Goal: Task Accomplishment & Management: Manage account settings

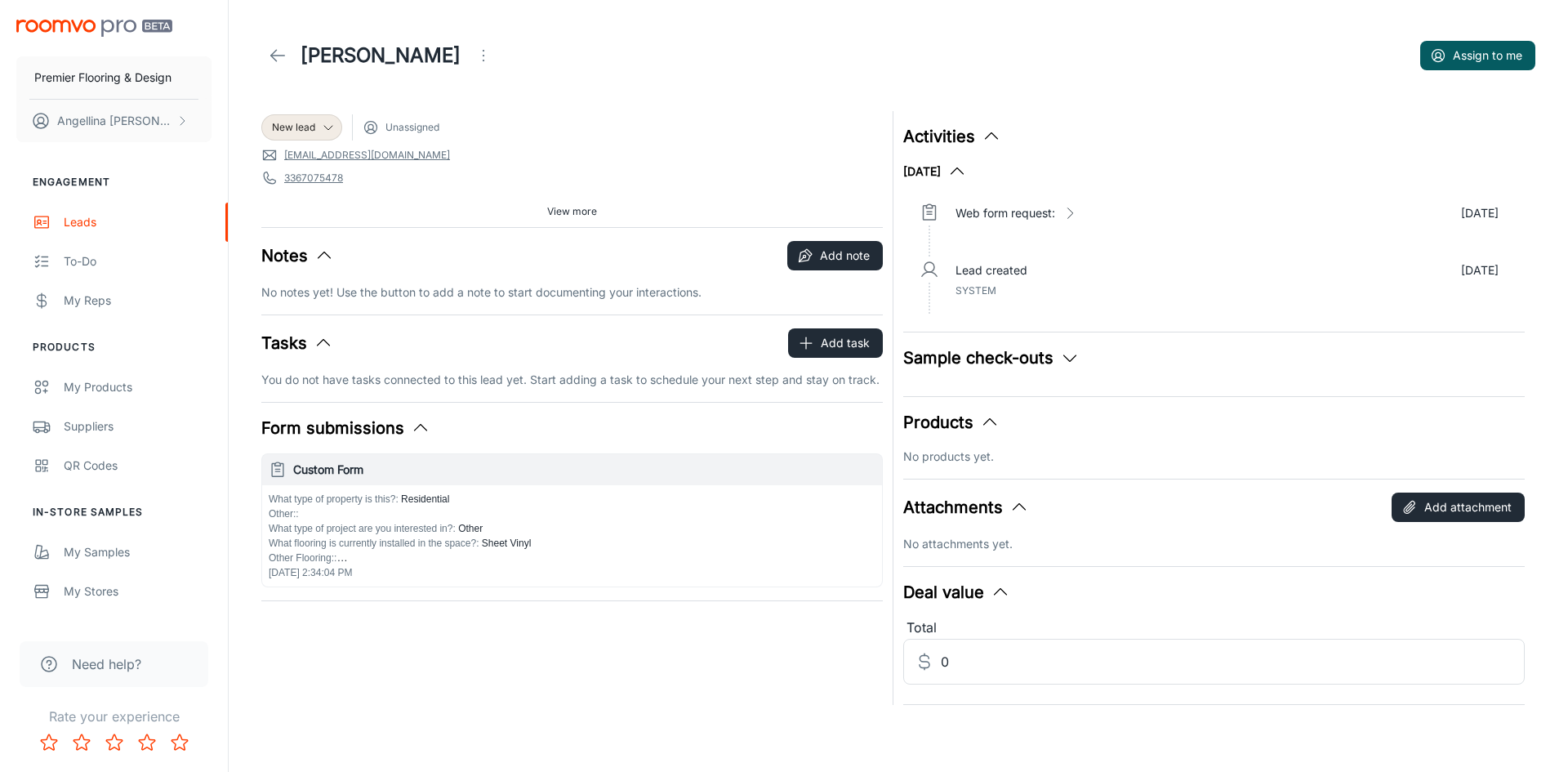
click at [288, 46] on link at bounding box center [277, 55] width 32 height 32
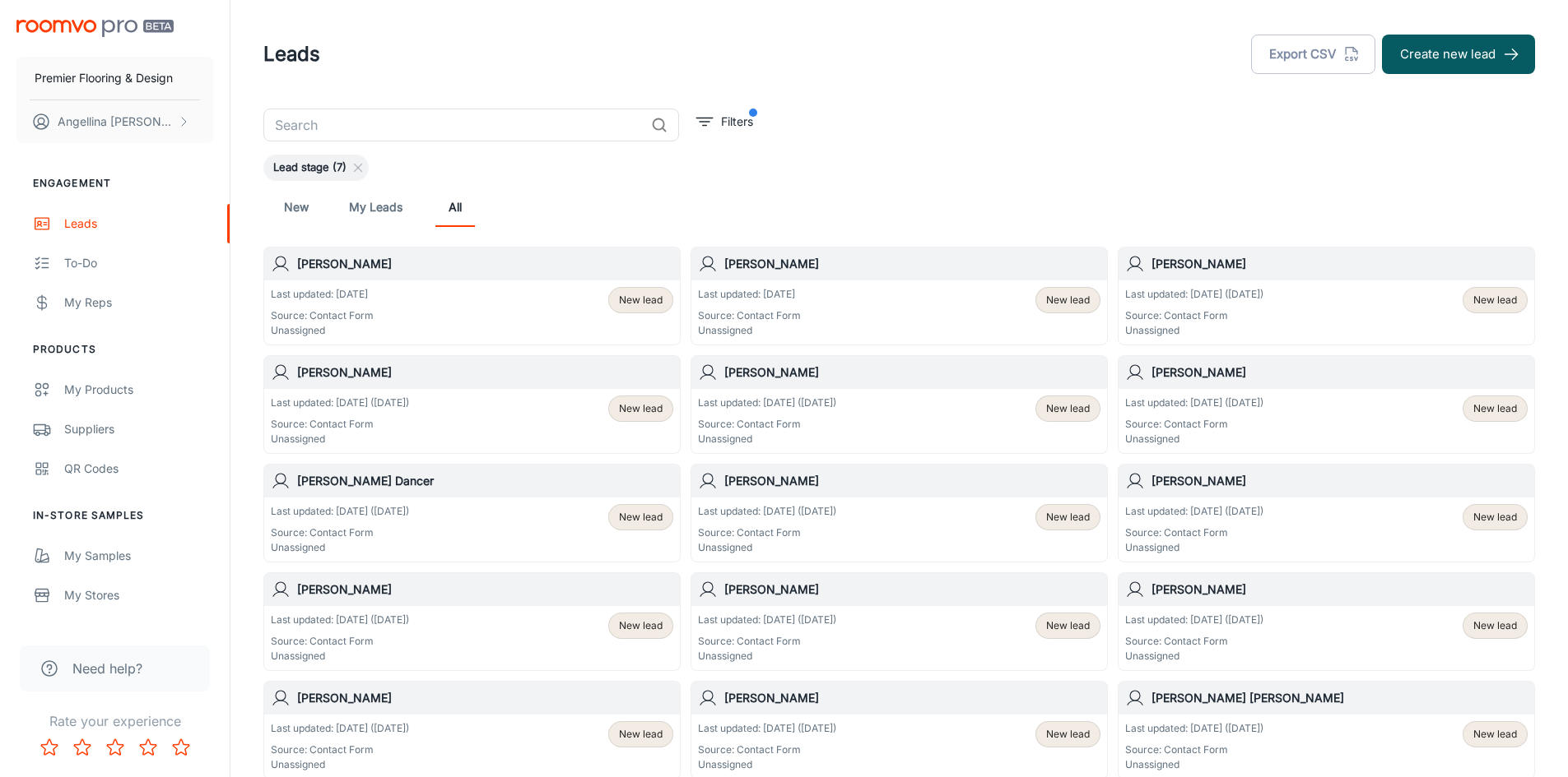
click at [1405, 306] on div "Last updated: [DATE] ([DATE]) Source: Contact Form Unassigned New lead" at bounding box center [1326, 312] width 402 height 51
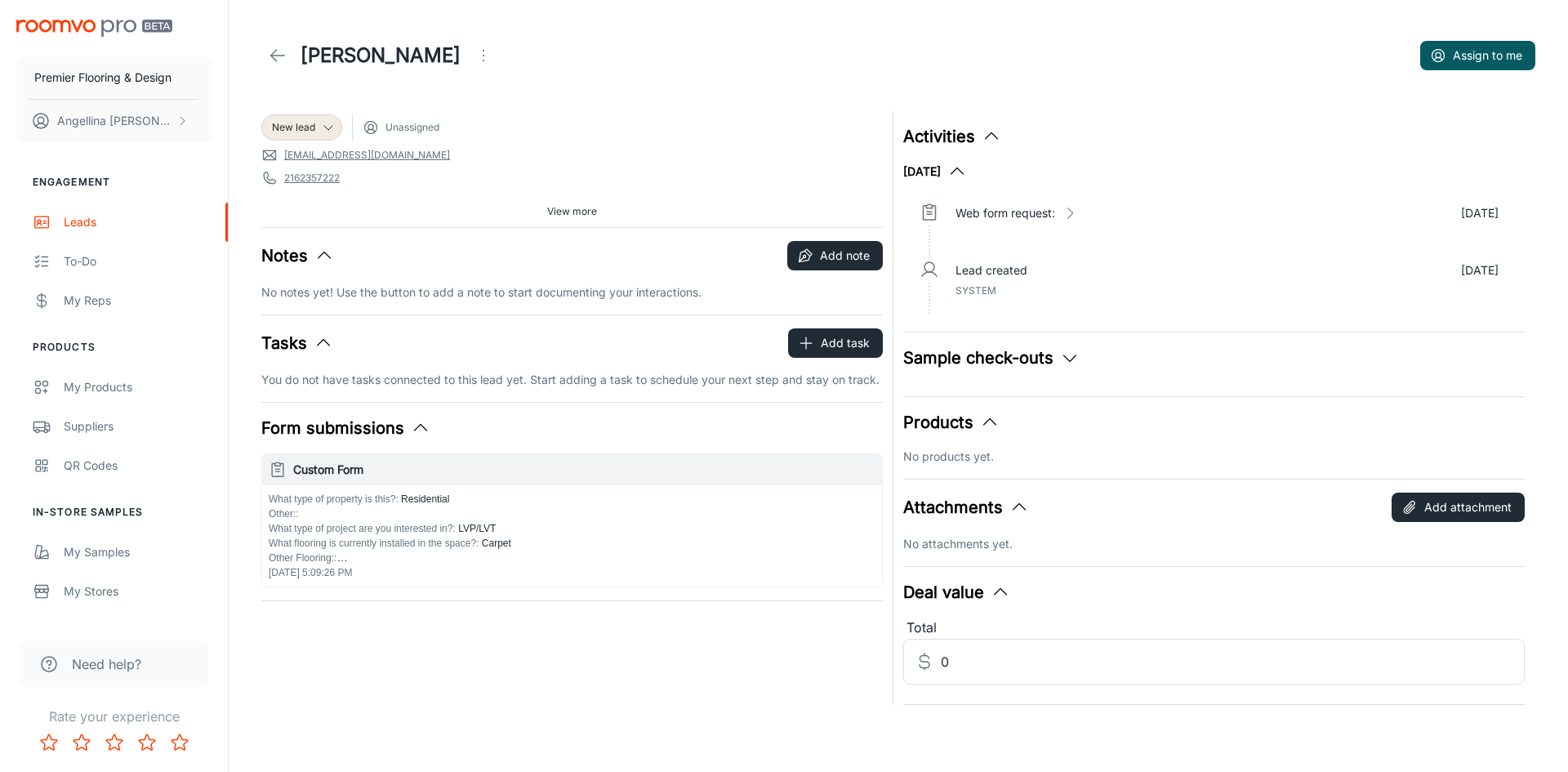
click at [319, 132] on div "New lead" at bounding box center [301, 127] width 60 height 15
click at [323, 338] on li "Lost" at bounding box center [319, 338] width 116 height 30
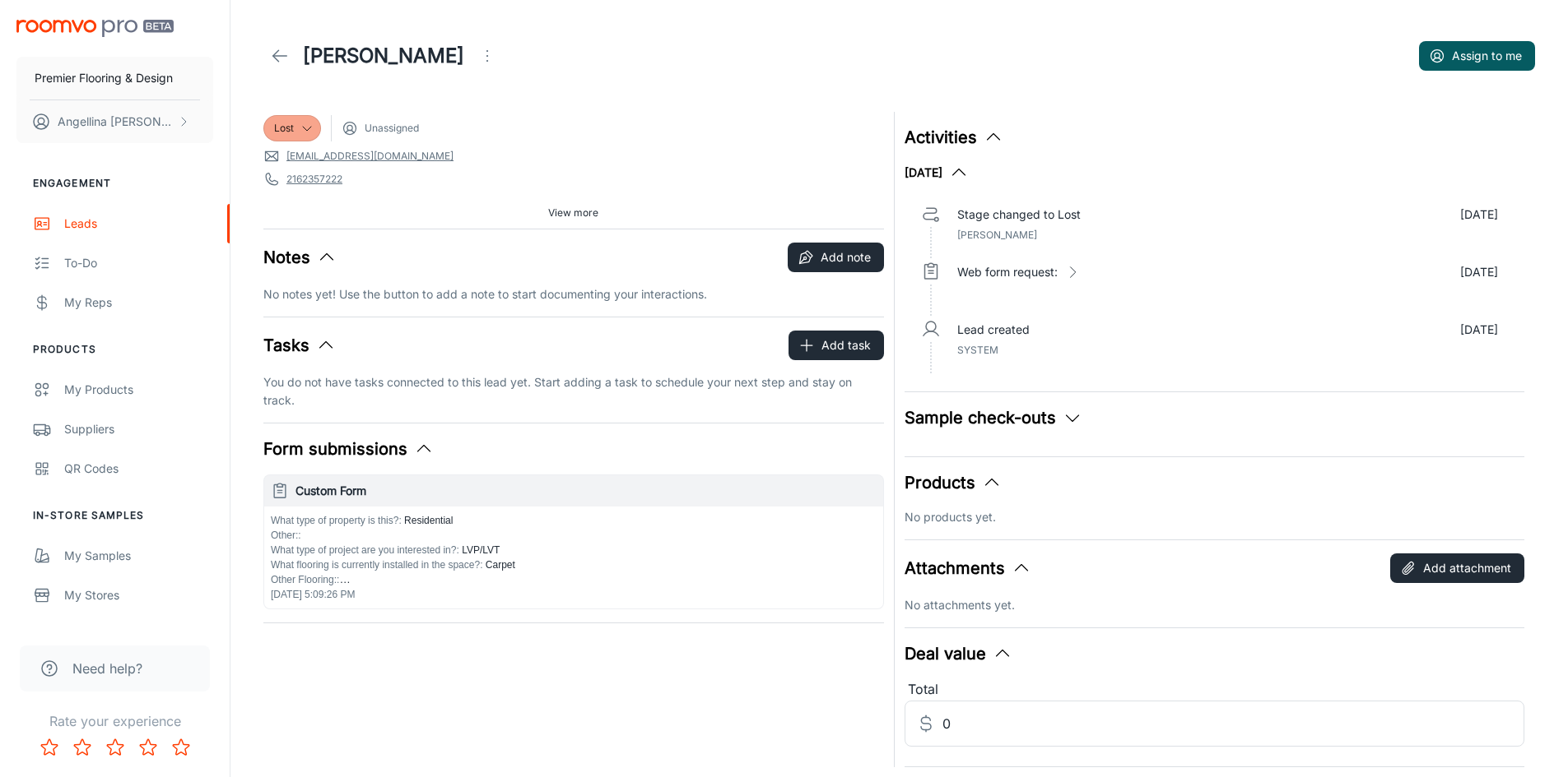
click at [278, 50] on icon at bounding box center [280, 56] width 20 height 19
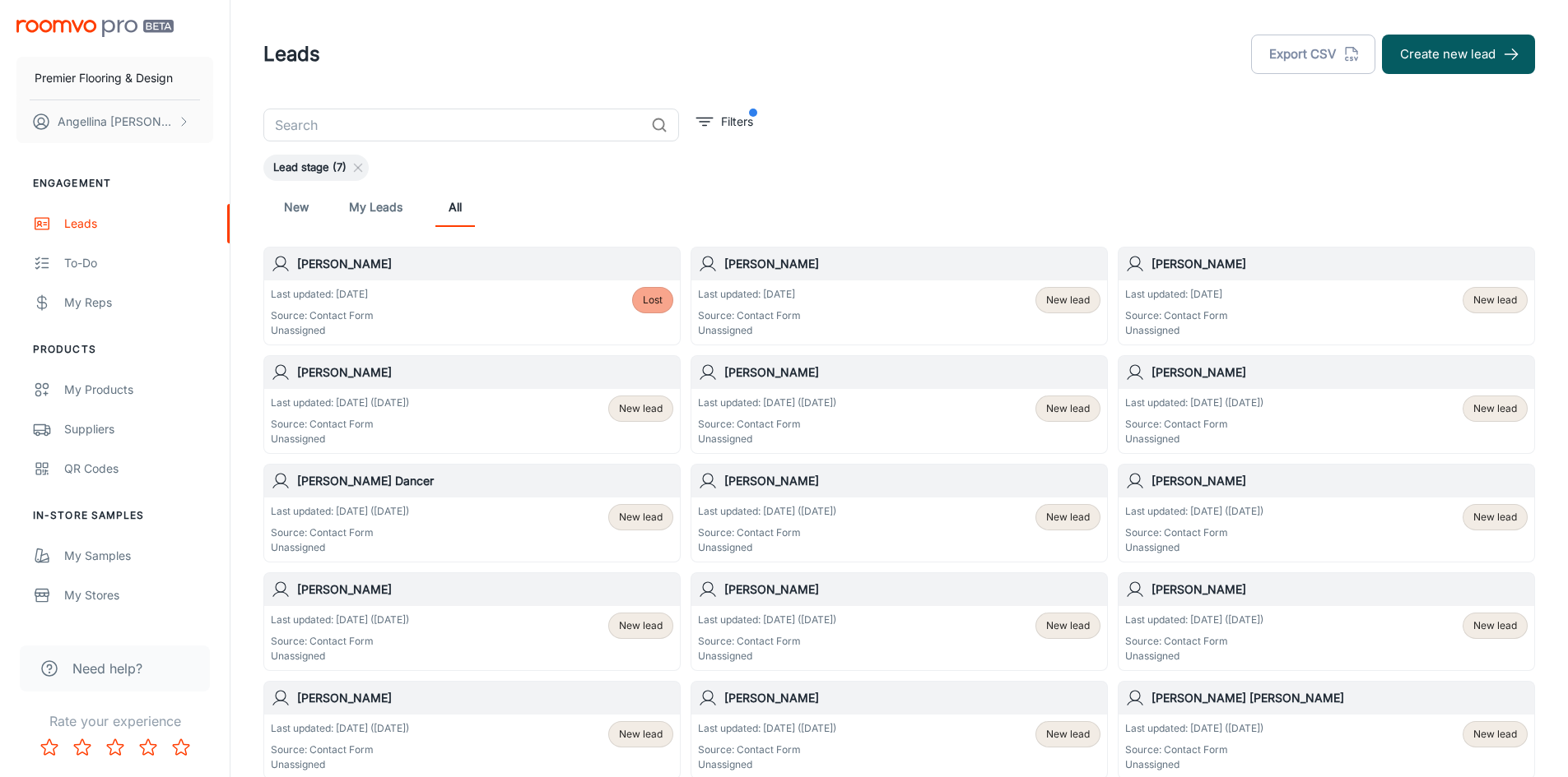
click at [817, 291] on div "Last updated: [DATE] Source: Contact Form Unassigned New lead" at bounding box center [898, 312] width 402 height 51
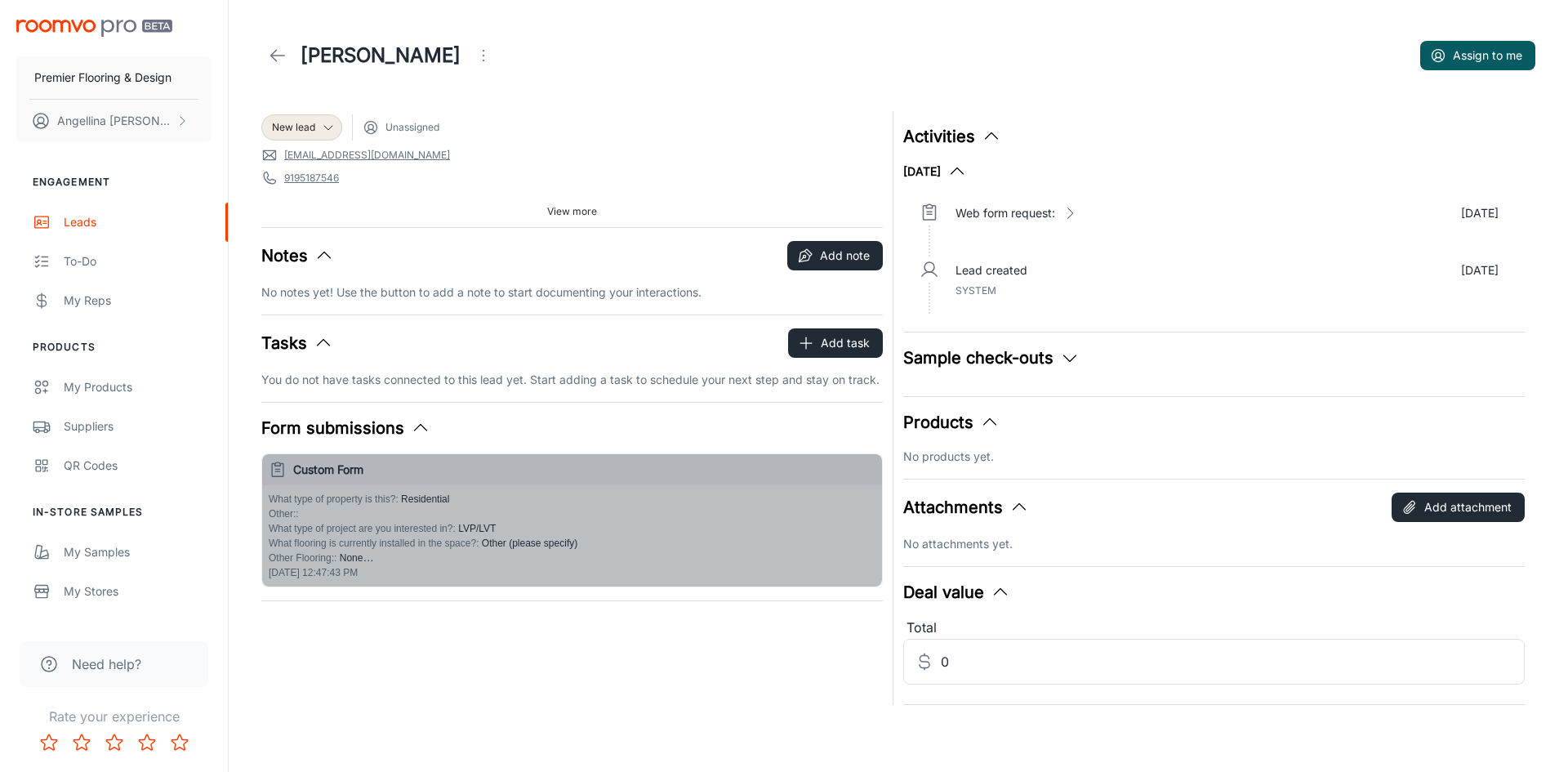
click at [579, 526] on div "What type of property is this? : Residential Other: : What type of project are …" at bounding box center [572, 529] width 607 height 74
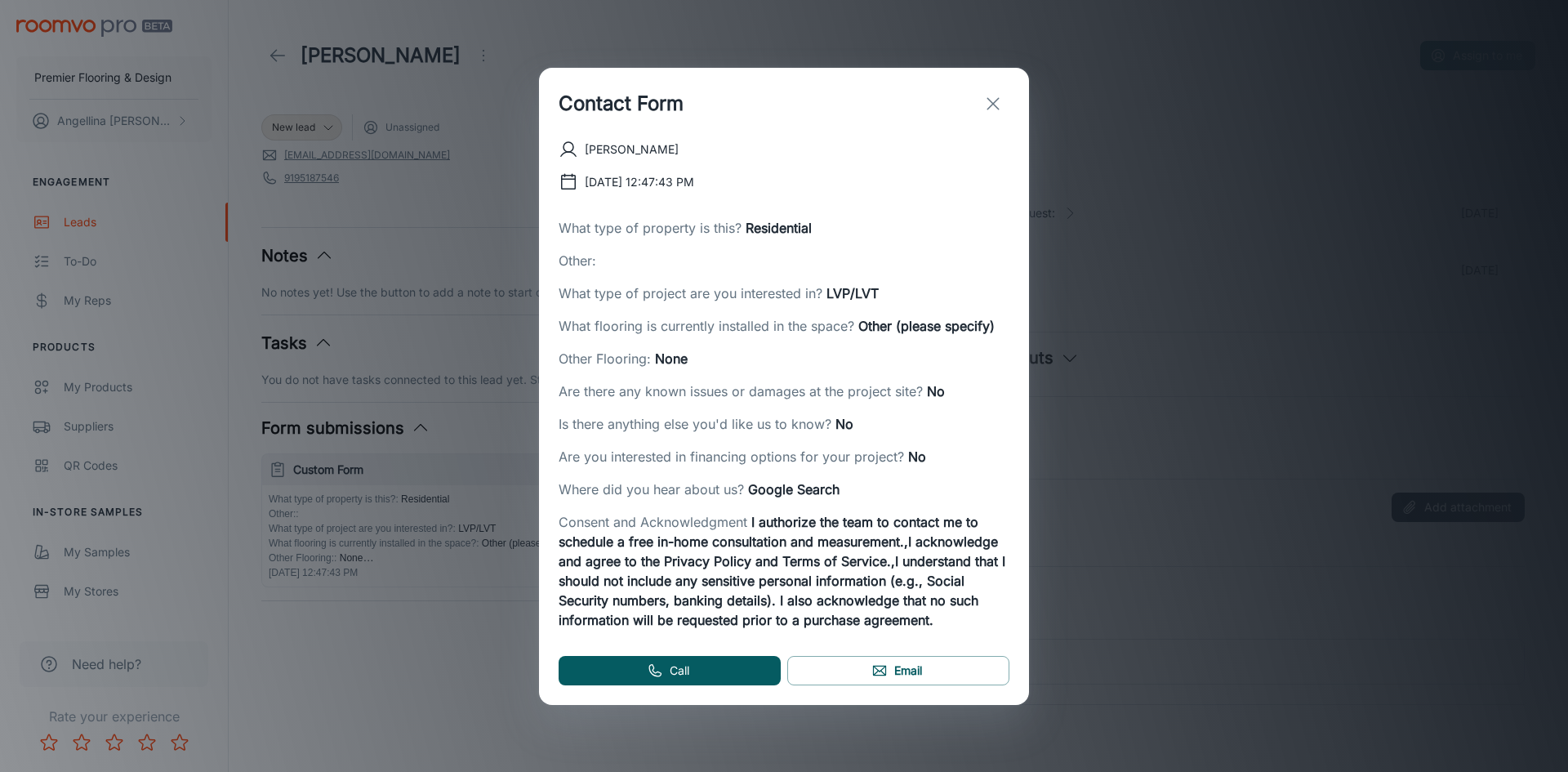
drag, startPoint x: 986, startPoint y: 111, endPoint x: 936, endPoint y: 108, distance: 50.1
click at [986, 111] on icon "exit" at bounding box center [993, 103] width 19 height 19
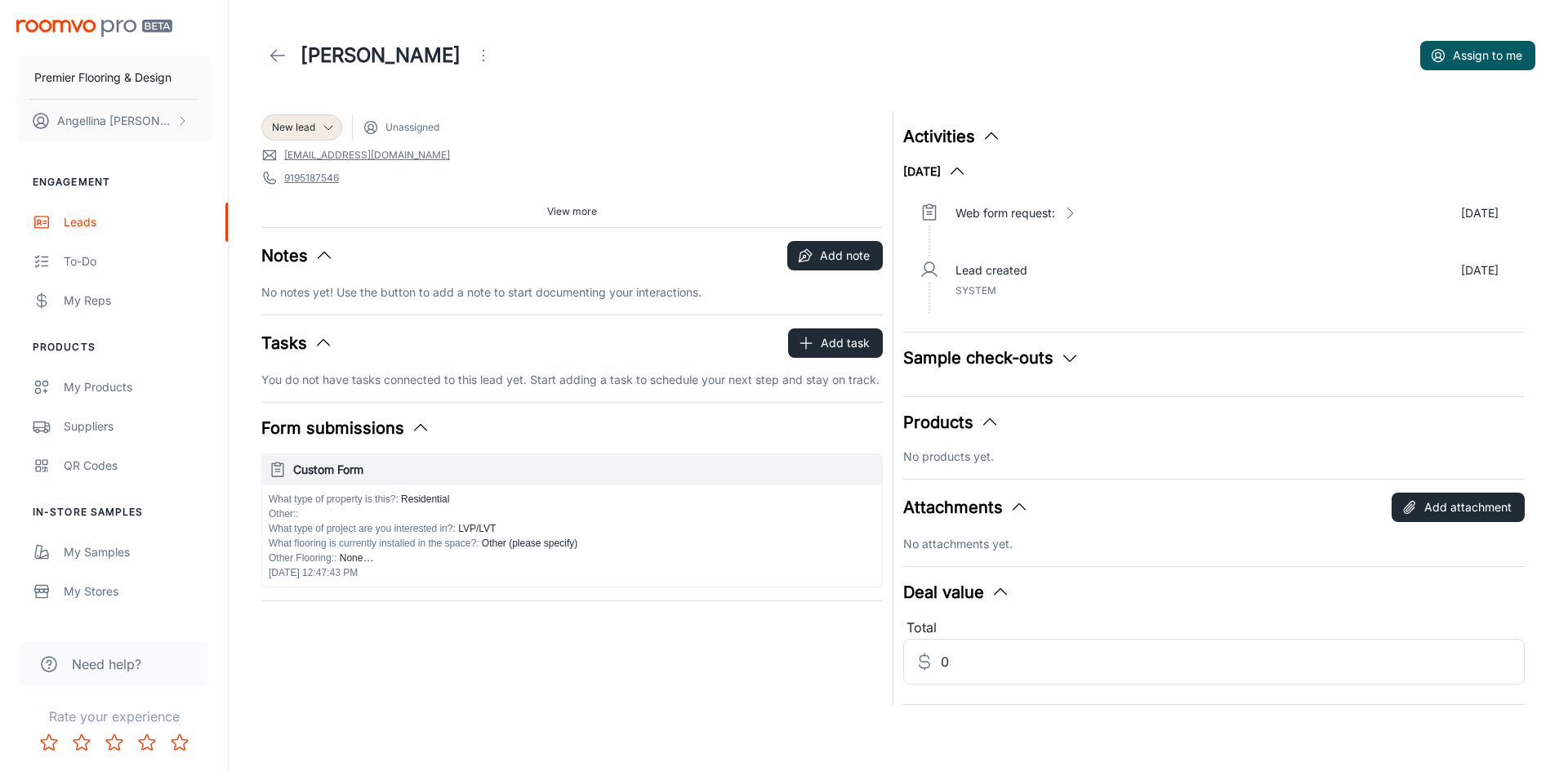
click at [269, 47] on icon at bounding box center [277, 55] width 19 height 19
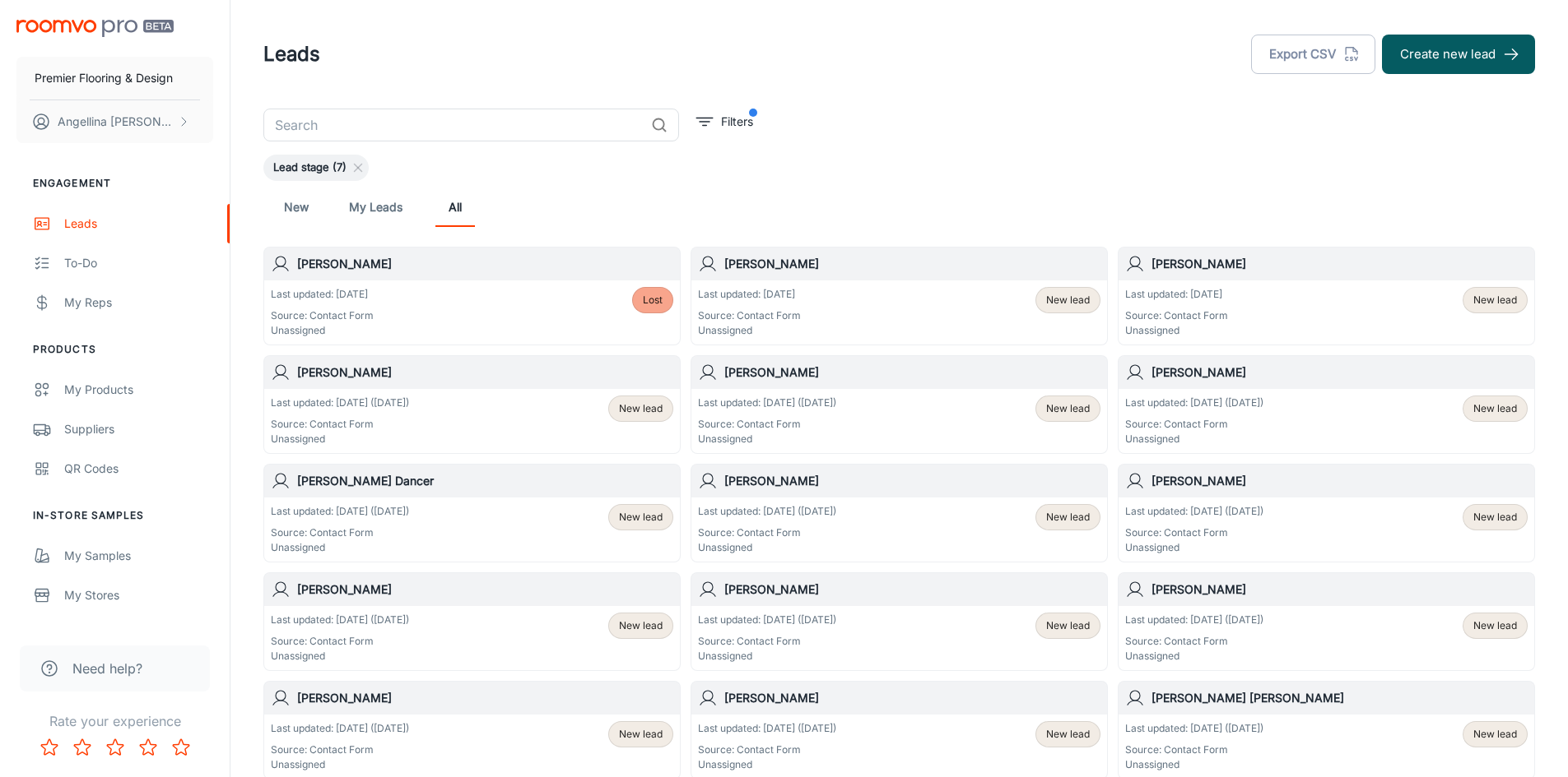
click at [360, 166] on icon at bounding box center [358, 168] width 13 height 13
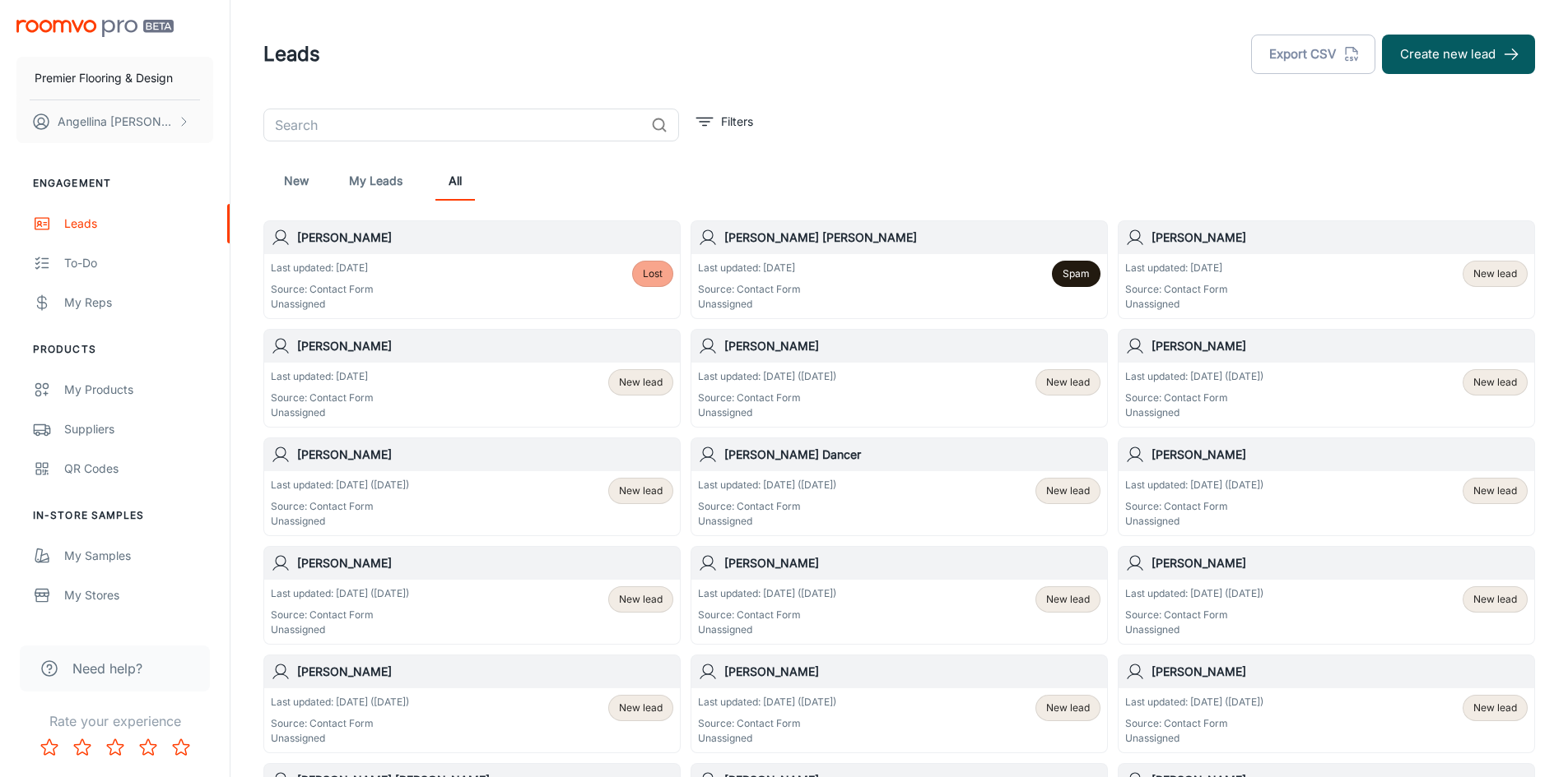
click at [759, 129] on div "​ Filters New My Leads All [PERSON_NAME] Last updated: [DATE] Source: Contact F…" at bounding box center [898, 769] width 1311 height 1321
click at [746, 124] on p "Filters" at bounding box center [737, 121] width 33 height 18
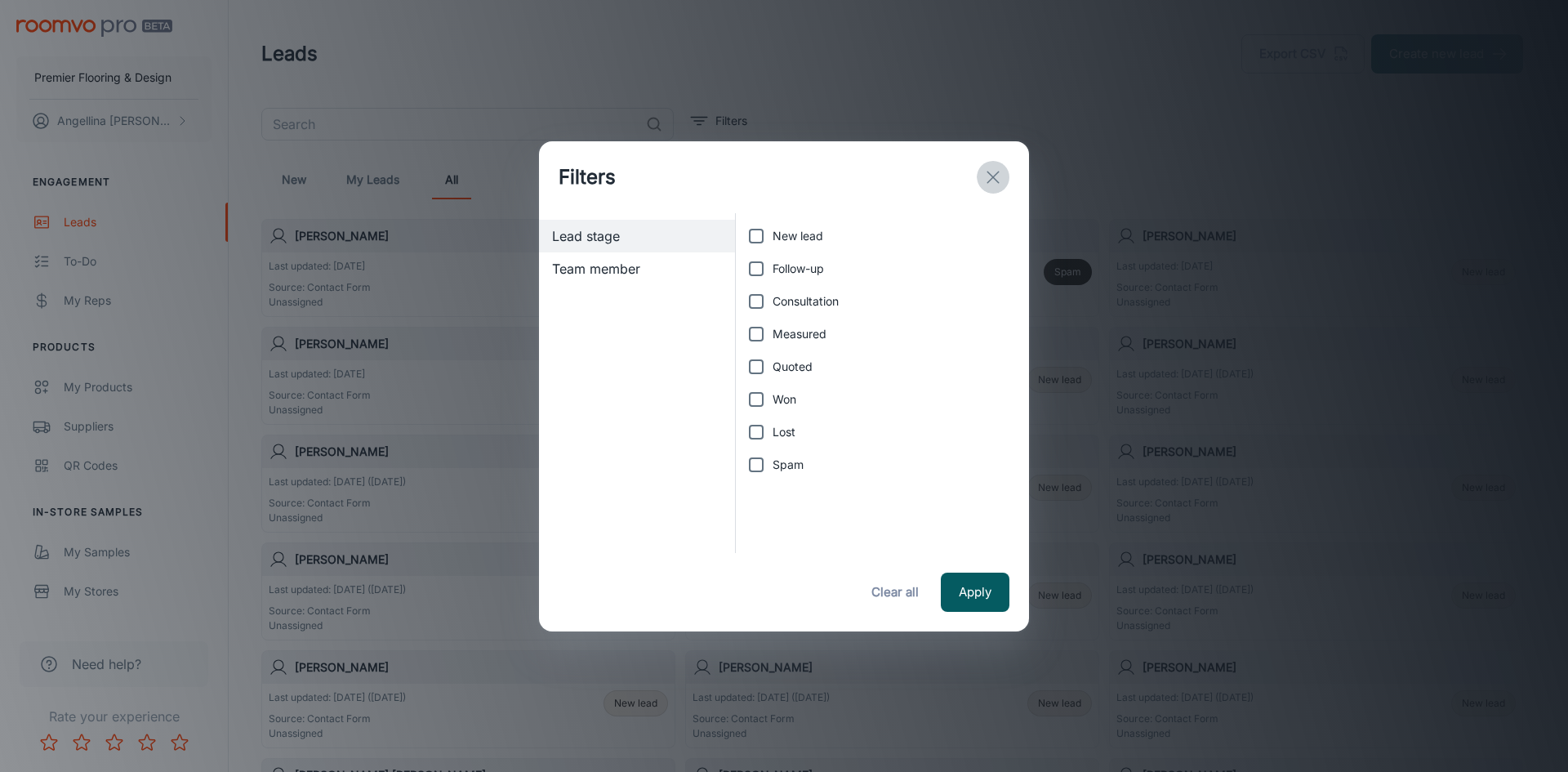
click at [1005, 174] on button "exit" at bounding box center [992, 177] width 32 height 32
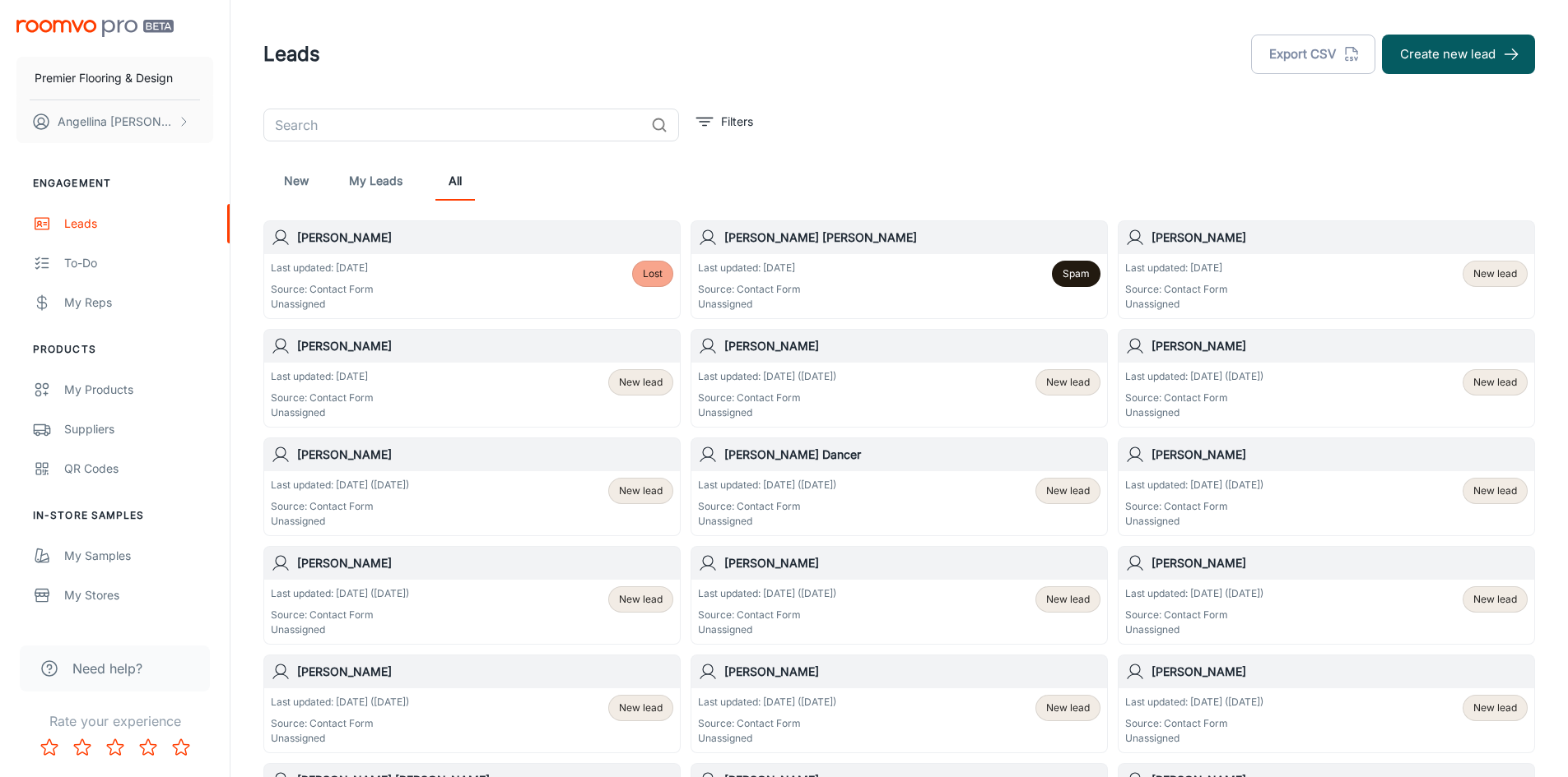
click at [482, 394] on div "Last updated: [DATE] Source: Contact Form Unassigned New lead" at bounding box center [471, 395] width 402 height 51
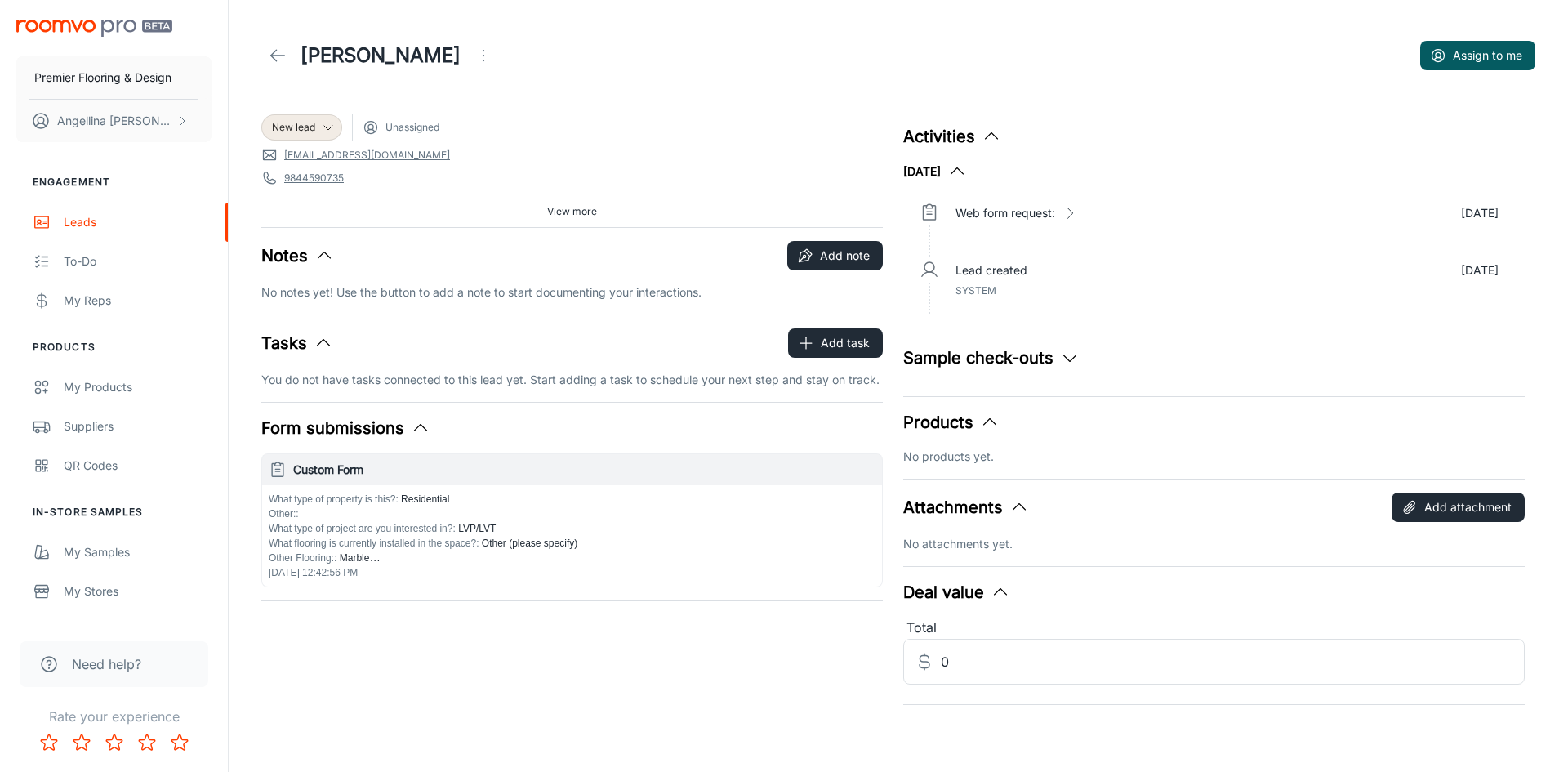
click at [301, 122] on span "New lead" at bounding box center [293, 127] width 43 height 15
click at [310, 220] on li "Consultation" at bounding box center [319, 220] width 116 height 30
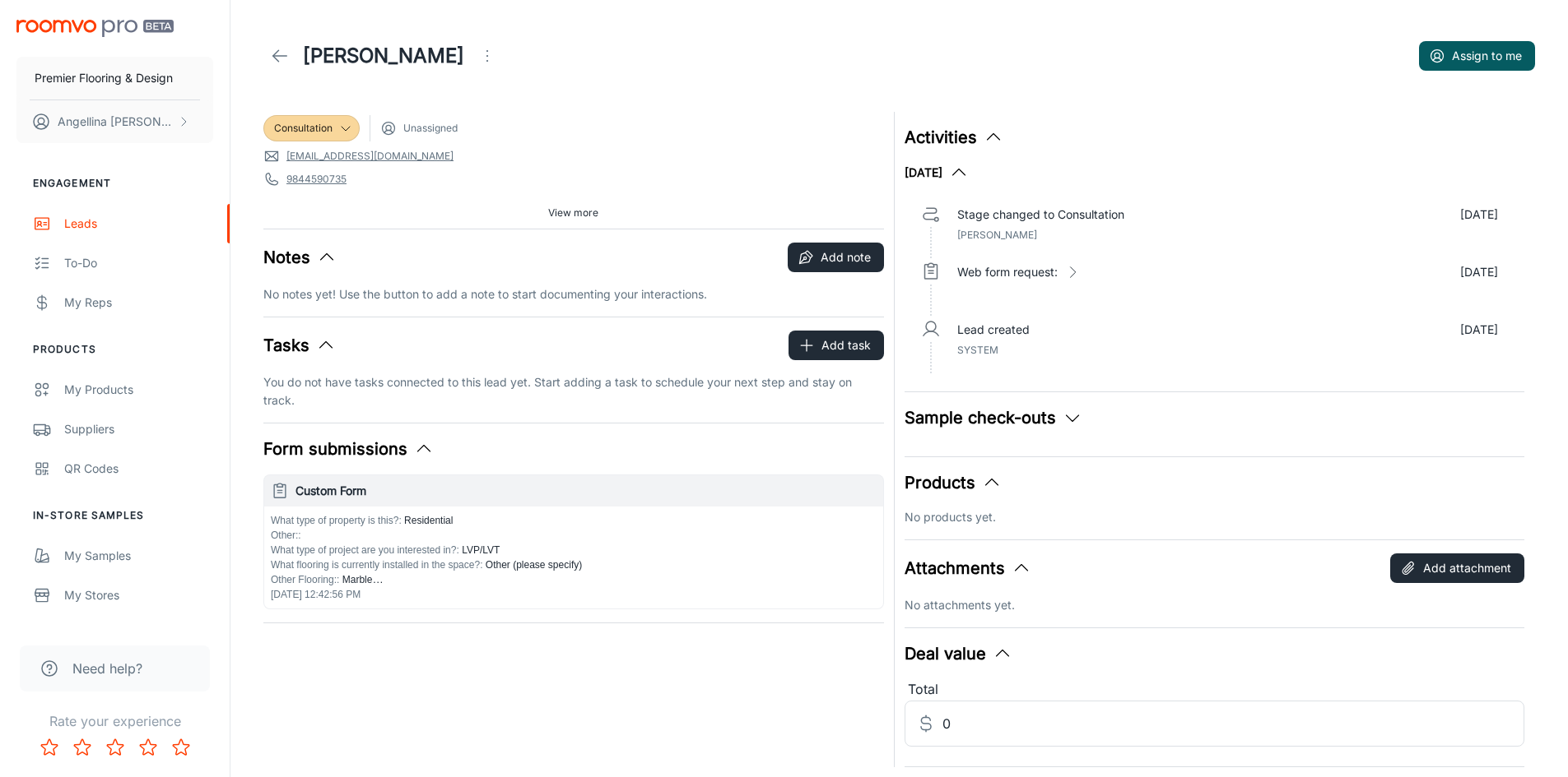
click at [269, 53] on link at bounding box center [279, 56] width 33 height 32
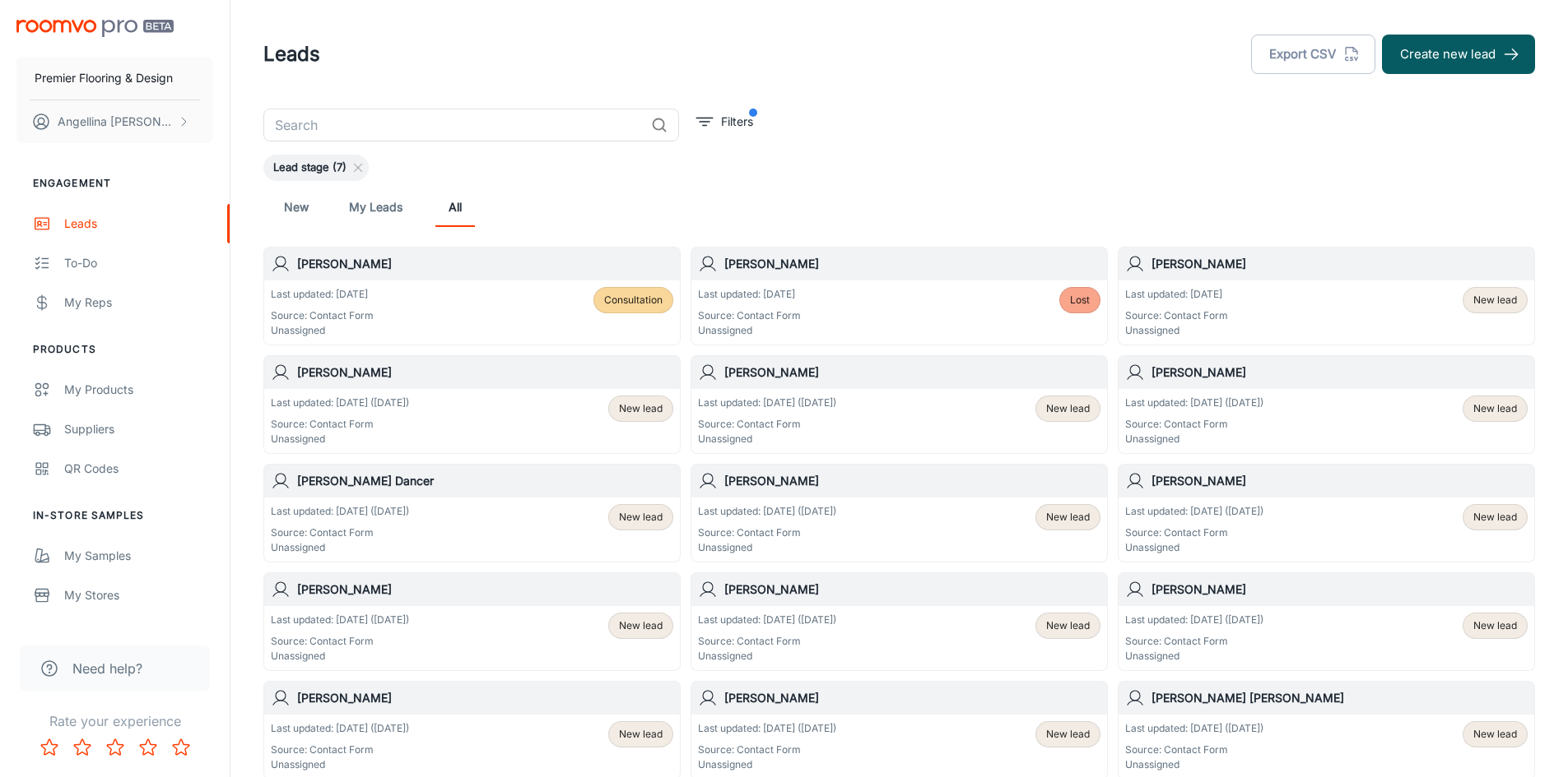
click at [362, 161] on div "Lead stage (7)" at bounding box center [315, 168] width 105 height 26
click at [1330, 109] on div "​ Filters Lead stage (7) New My Leads All Dorcie Lambert Last updated: Today So…" at bounding box center [898, 782] width 1311 height 1347
